Goal: Task Accomplishment & Management: Manage account settings

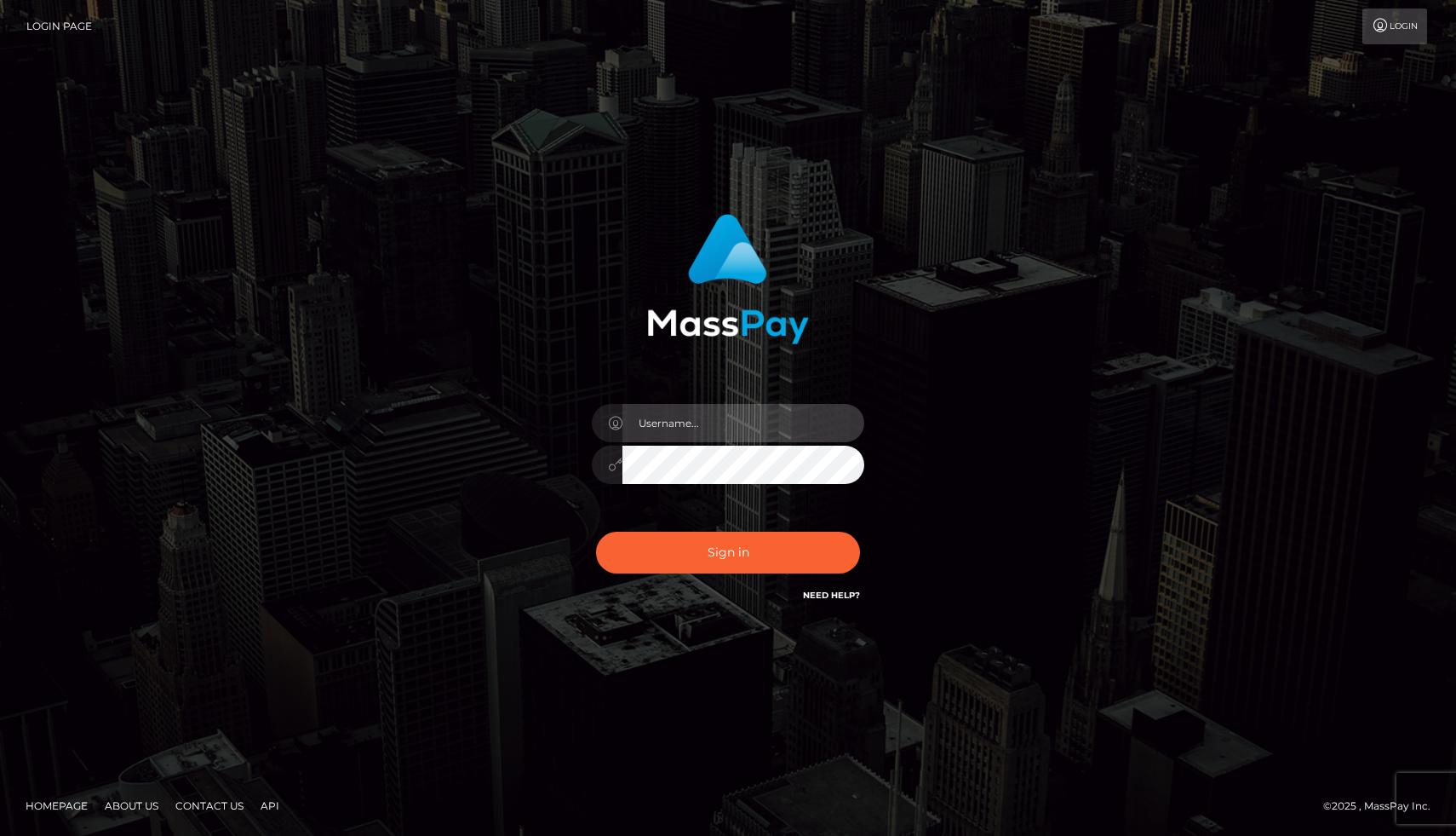
type input "joel.whop"
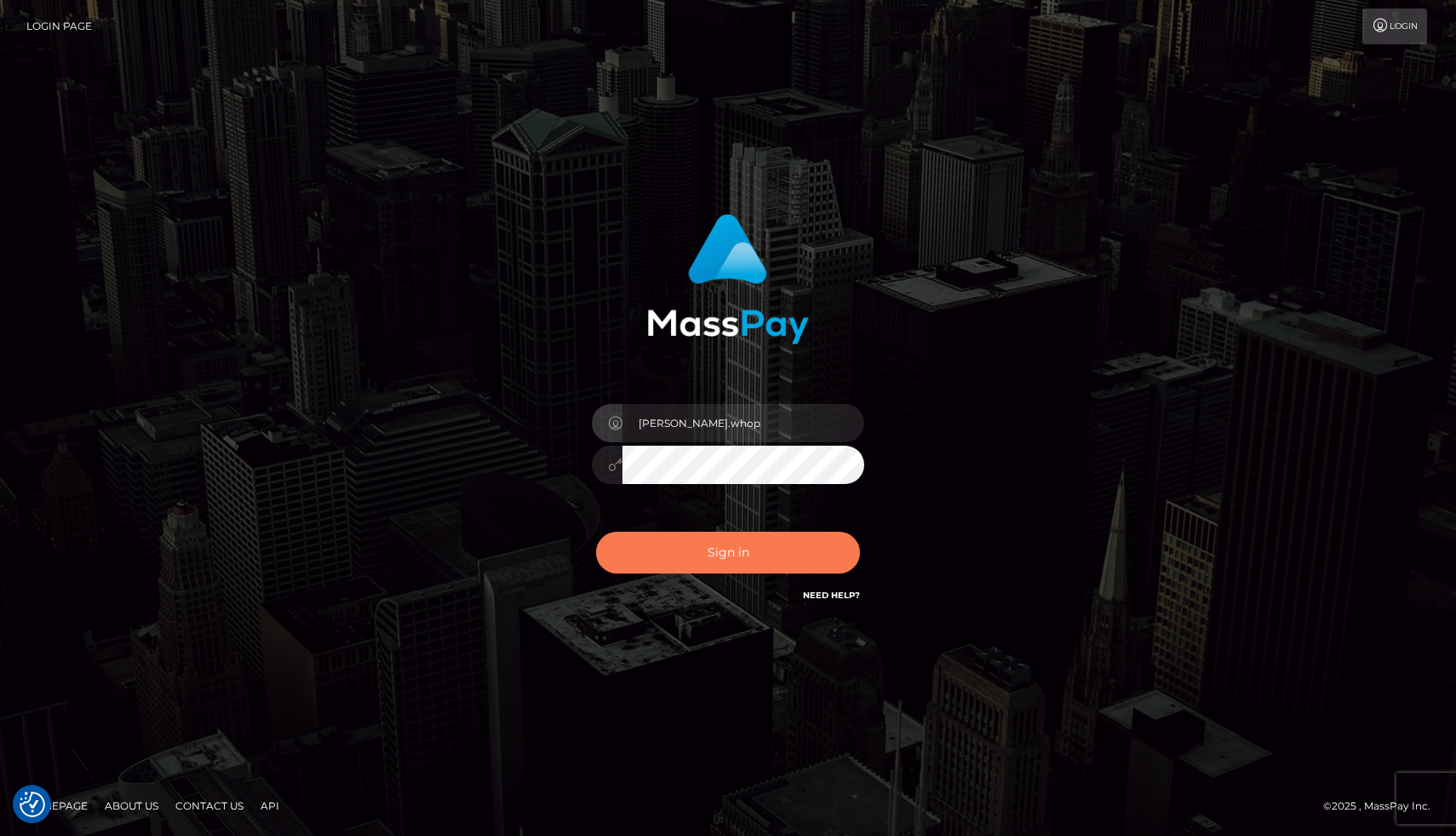
click at [719, 566] on button "Sign in" at bounding box center [728, 552] width 264 height 42
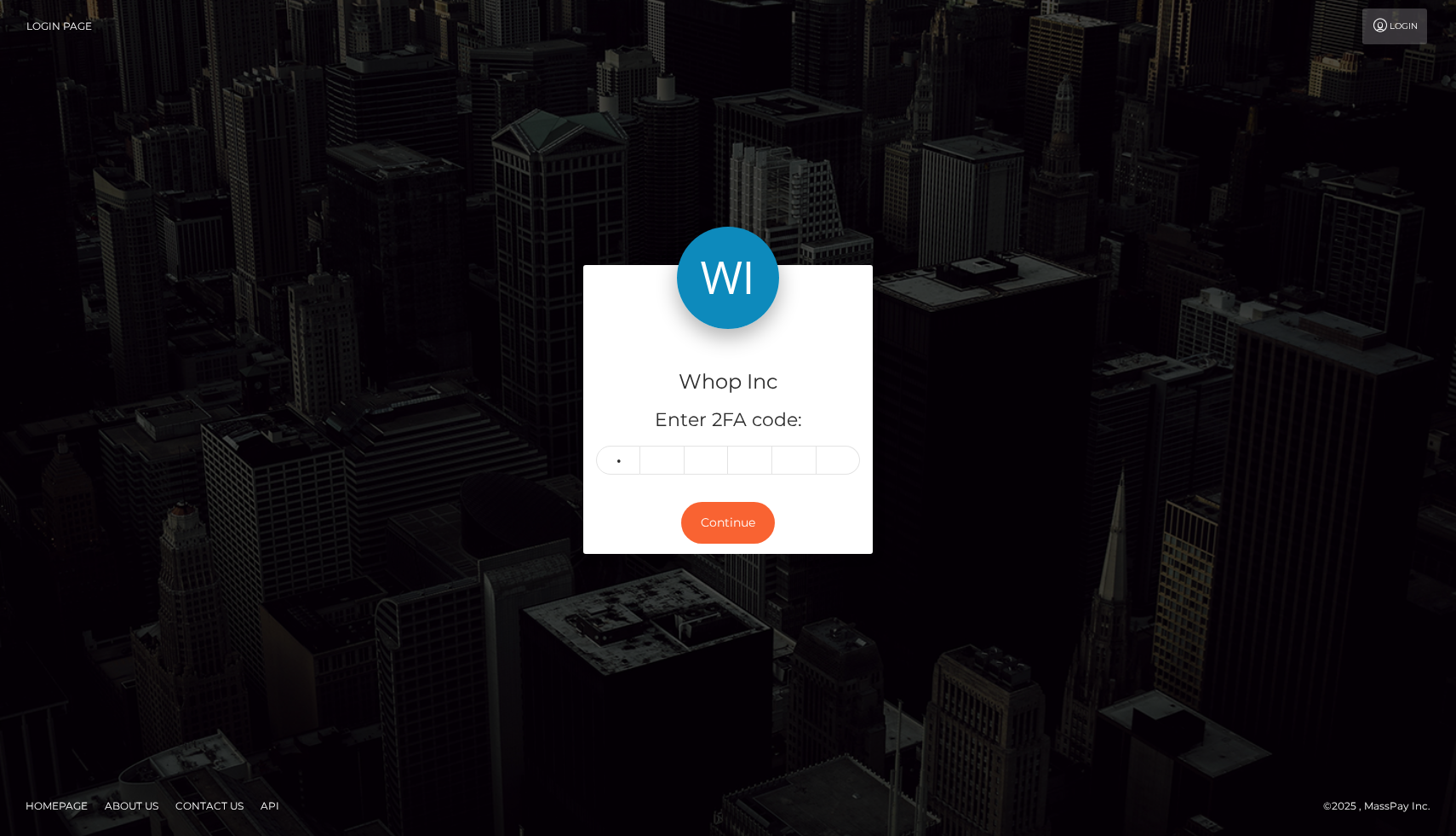
type input "2"
type input "1"
type input "6"
type input "2"
type input "3"
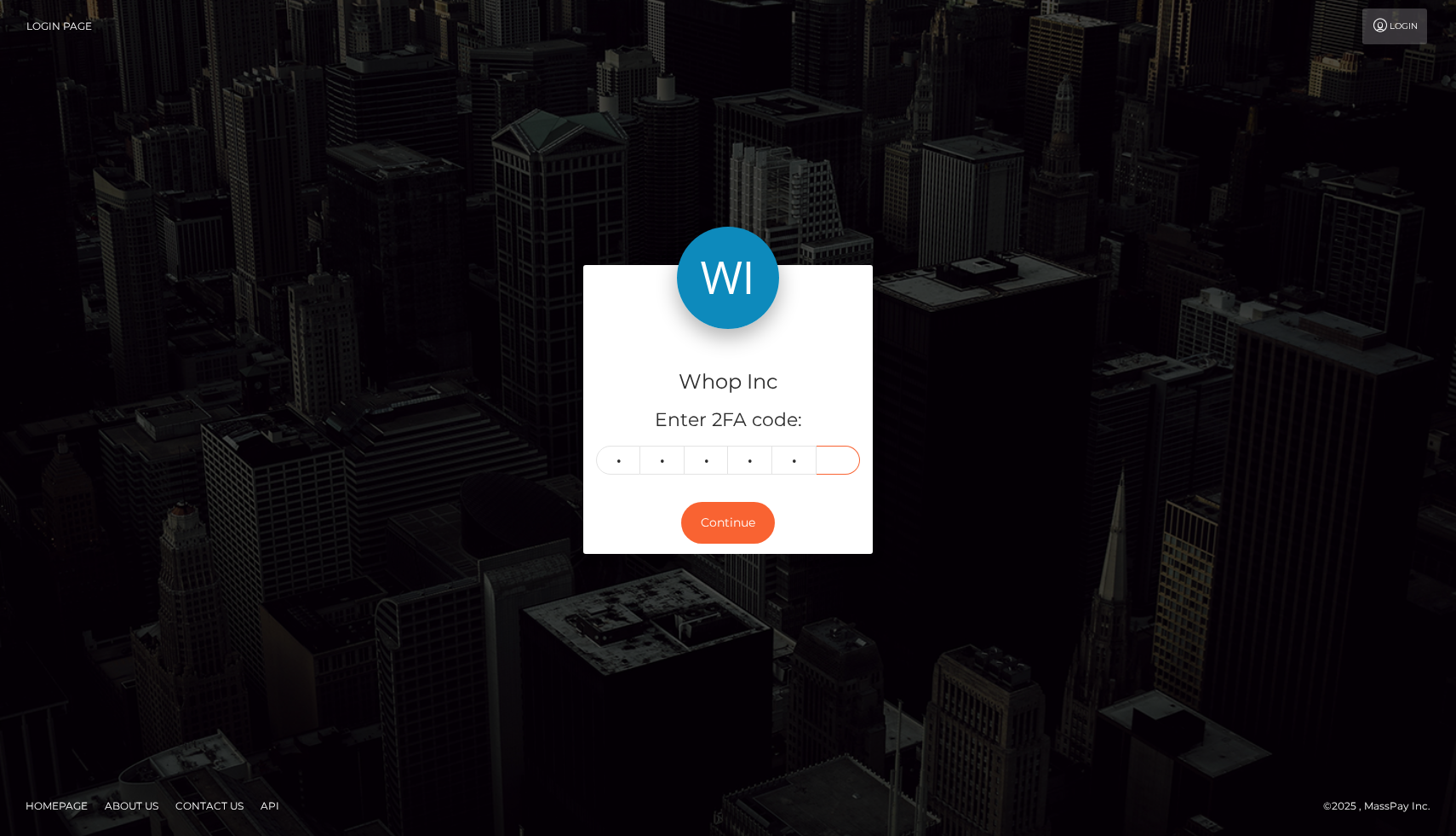
type input "5"
